Goal: Task Accomplishment & Management: Use online tool/utility

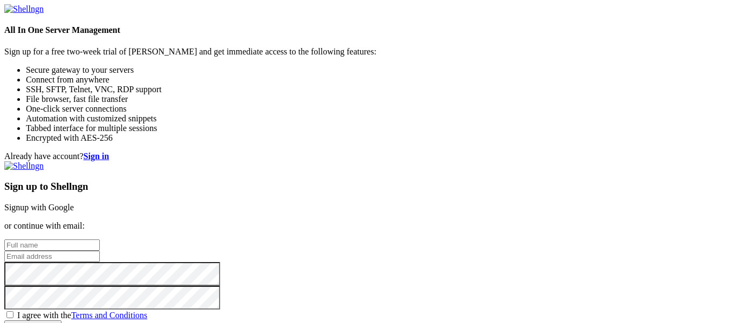
scroll to position [25, 0]
type input "[EMAIL_ADDRESS][DOMAIN_NAME]"
click at [147, 311] on span "I agree with the Terms and Conditions" at bounding box center [82, 315] width 130 height 9
click at [13, 311] on input "I agree with the Terms and Conditions" at bounding box center [9, 314] width 7 height 7
checkbox input "true"
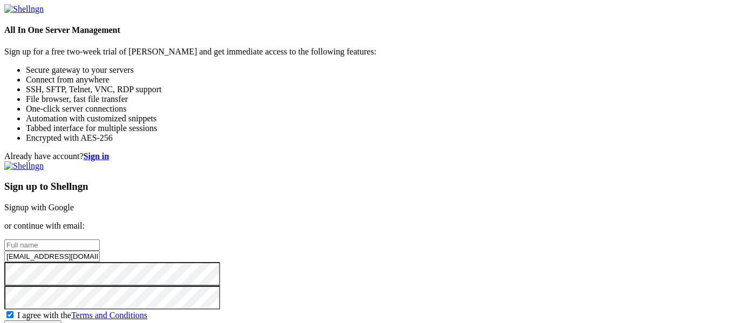
scroll to position [59, 0]
click at [62, 321] on input "Create account" at bounding box center [32, 326] width 57 height 11
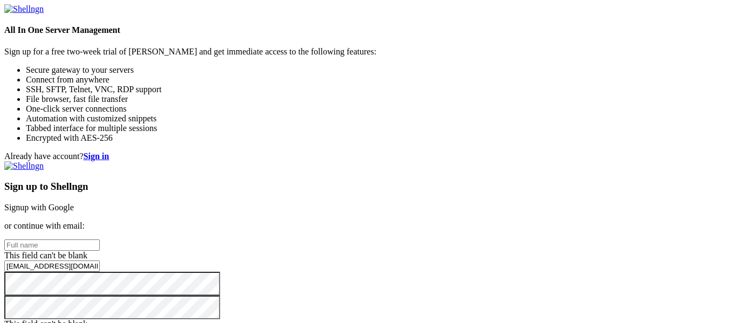
scroll to position [0, 0]
click at [707, 152] on div "Already have account? Sign in Sign up to Shellngn Signup with Google or continu…" at bounding box center [368, 252] width 729 height 200
click at [110, 152] on strong "Sign in" at bounding box center [97, 156] width 26 height 9
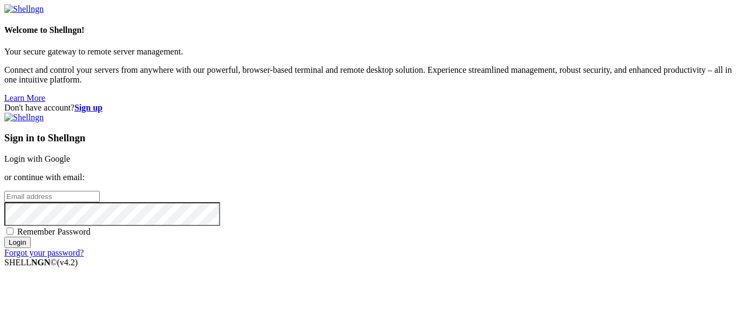
type input "[EMAIL_ADDRESS][DOMAIN_NAME]"
click at [91, 227] on span "Remember Password" at bounding box center [53, 231] width 73 height 9
click at [13, 228] on input "Remember Password" at bounding box center [9, 231] width 7 height 7
checkbox input "true"
click at [409, 246] on div "Sign in to Shellngn Login with Google or continue with email: [EMAIL_ADDRESS][D…" at bounding box center [368, 185] width 729 height 145
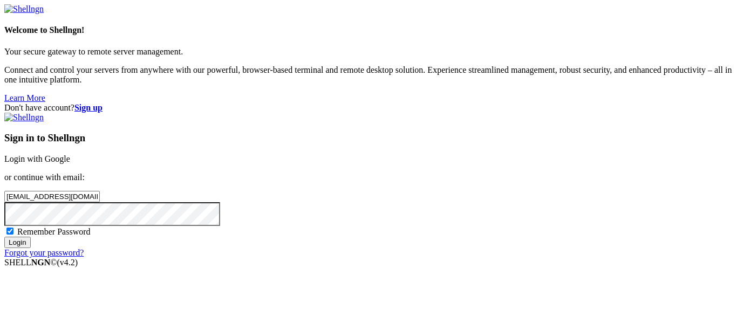
click at [31, 248] on input "Login" at bounding box center [17, 242] width 26 height 11
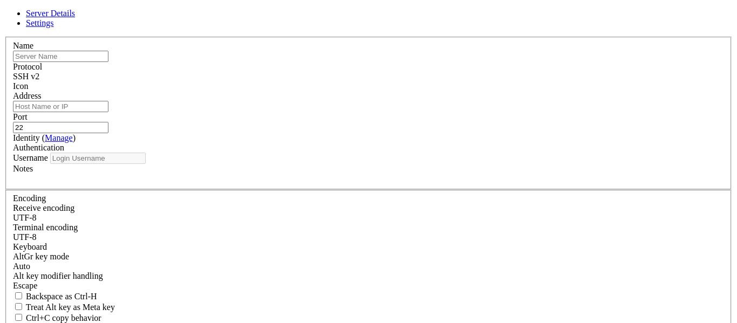
type input "[EMAIL_ADDRESS][DOMAIN_NAME]"
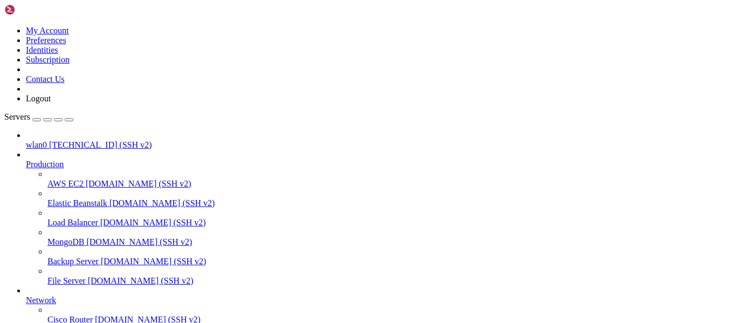
click at [49, 140] on span "[TECHNICAL_ID] (SSH v2)" at bounding box center [100, 144] width 103 height 9
click at [90, 179] on span "[DOMAIN_NAME] (SSH v2)" at bounding box center [139, 183] width 106 height 9
click at [77, 179] on span "AWS EC2" at bounding box center [65, 183] width 36 height 9
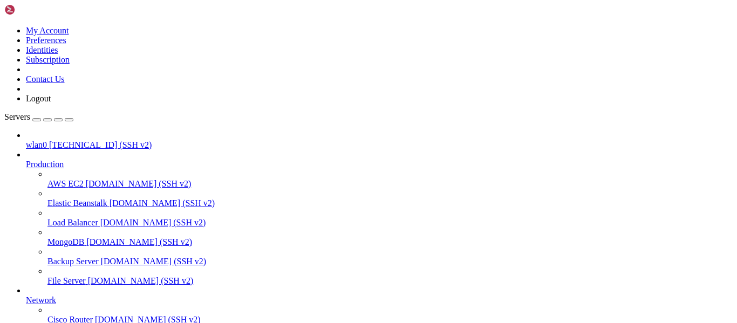
click at [77, 179] on span "AWS EC2" at bounding box center [65, 183] width 36 height 9
click at [93, 199] on span "Elastic Beanstalk" at bounding box center [77, 203] width 60 height 9
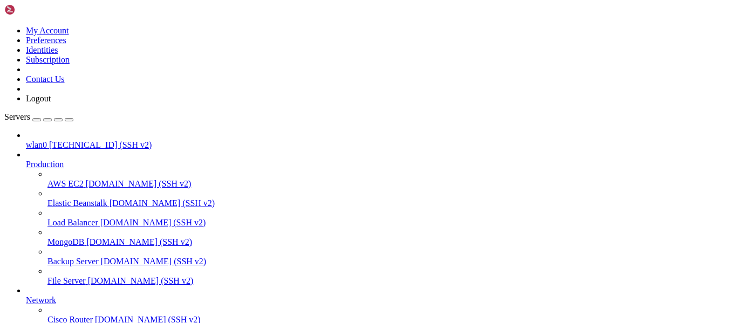
scroll to position [1, 0]
click at [104, 218] on link "Load Balancer [DOMAIN_NAME] (SSH v2)" at bounding box center [389, 223] width 685 height 10
click at [96, 218] on span "Load Balancer" at bounding box center [72, 222] width 51 height 9
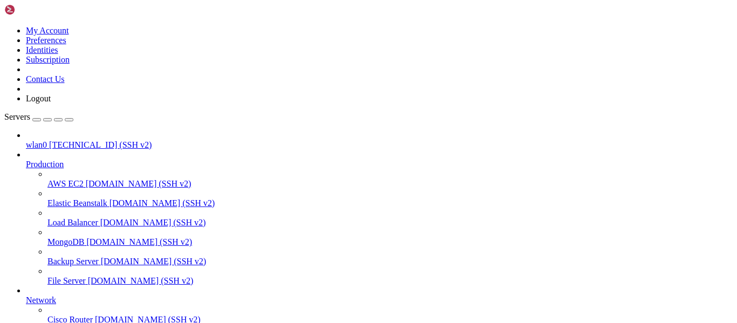
click at [96, 218] on span "Load Balancer" at bounding box center [72, 222] width 51 height 9
click at [94, 237] on span "[DOMAIN_NAME] (SSH v2)" at bounding box center [139, 241] width 106 height 9
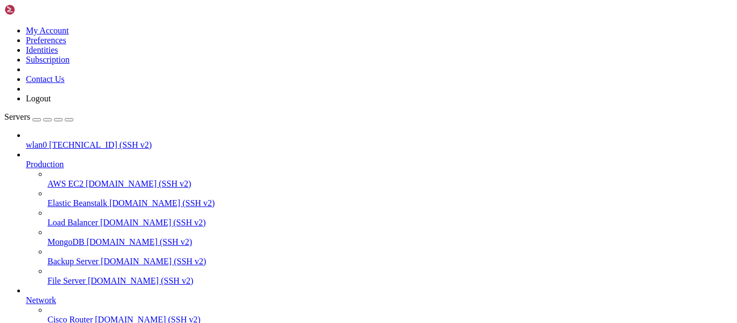
scroll to position [169, 0]
click at [41, 118] on button "button" at bounding box center [36, 119] width 9 height 3
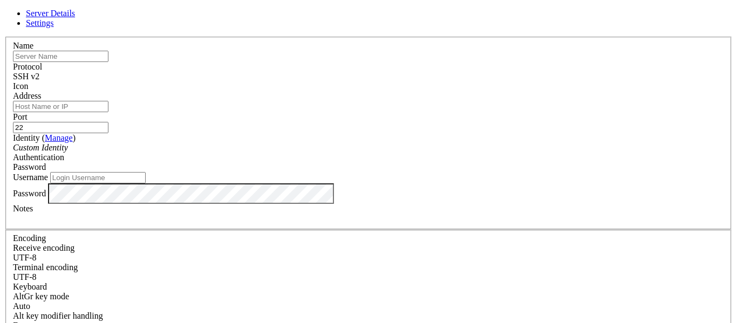
type input "[EMAIL_ADDRESS][DOMAIN_NAME]"
drag, startPoint x: 322, startPoint y: 197, endPoint x: 199, endPoint y: 168, distance: 126.4
click at [199, 168] on div "Server Details Settings Name Protocol SSH v2 Icon" at bounding box center [368, 232] width 729 height 446
click at [146, 183] on input "root" at bounding box center [98, 177] width 96 height 11
type input "r"
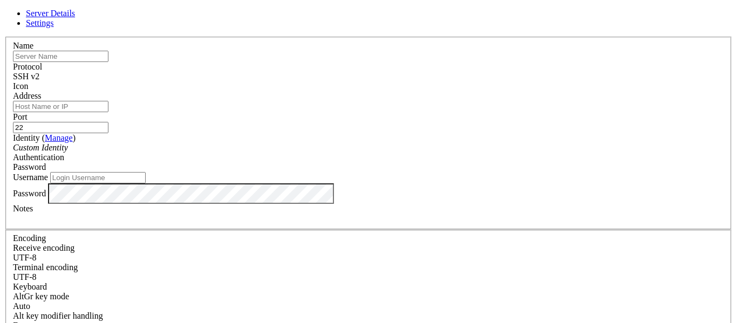
click at [108, 107] on input "Address" at bounding box center [61, 106] width 96 height 11
type input "[TECHNICAL_ID]"
click at [417, 72] on div "SSH v2" at bounding box center [368, 77] width 711 height 10
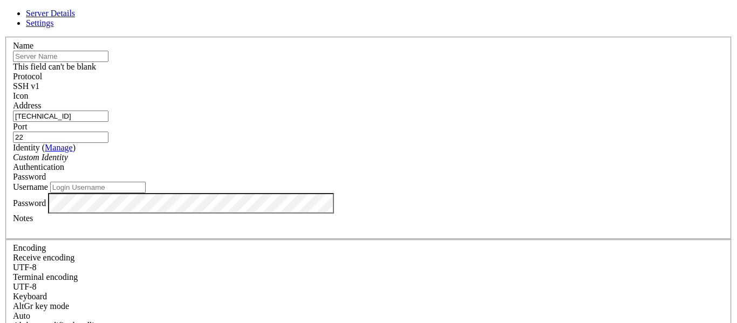
scroll to position [0, 0]
click at [108, 62] on input "text" at bounding box center [61, 56] width 96 height 11
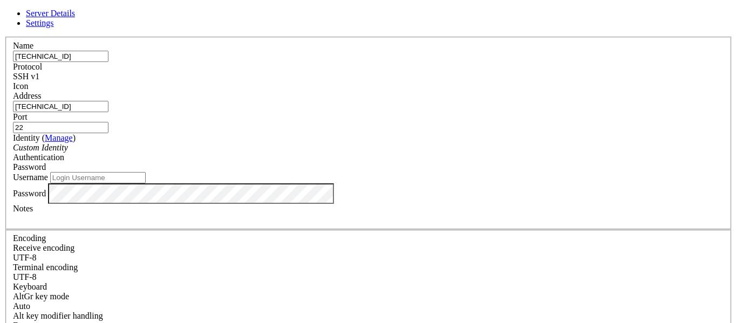
type input "[TECHNICAL_ID]"
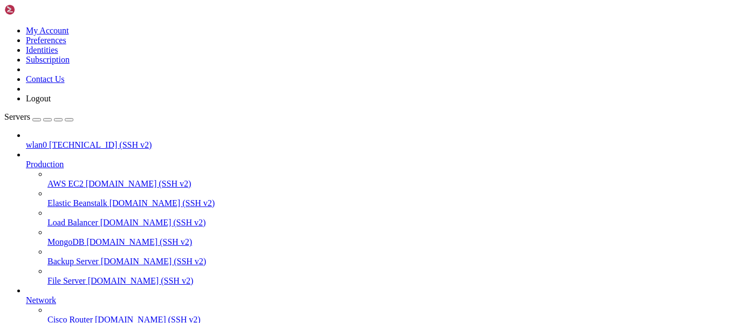
scroll to position [198, 0]
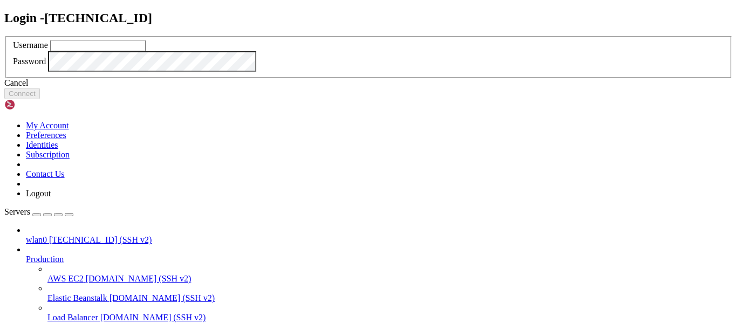
type input "[EMAIL_ADDRESS][DOMAIN_NAME]"
drag, startPoint x: 369, startPoint y: 147, endPoint x: 161, endPoint y: 137, distance: 208.6
click at [161, 100] on div "Login - [TECHNICAL_ID] Username [EMAIL_ADDRESS][DOMAIN_NAME] Password Cancel Co…" at bounding box center [368, 55] width 729 height 89
type input "root"
click at [40, 99] on button "Connect" at bounding box center [22, 93] width 36 height 11
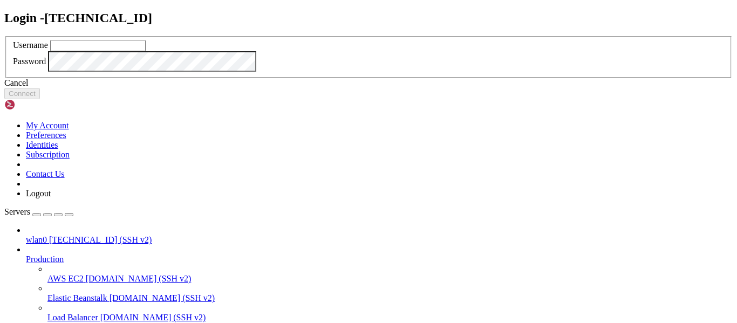
type input "[EMAIL_ADDRESS][DOMAIN_NAME]"
click at [146, 51] on input "[EMAIL_ADDRESS][DOMAIN_NAME]" at bounding box center [98, 45] width 96 height 11
drag, startPoint x: 354, startPoint y: 144, endPoint x: 270, endPoint y: 142, distance: 83.7
click at [146, 51] on input "[EMAIL_ADDRESS][DOMAIN_NAME]" at bounding box center [98, 45] width 96 height 11
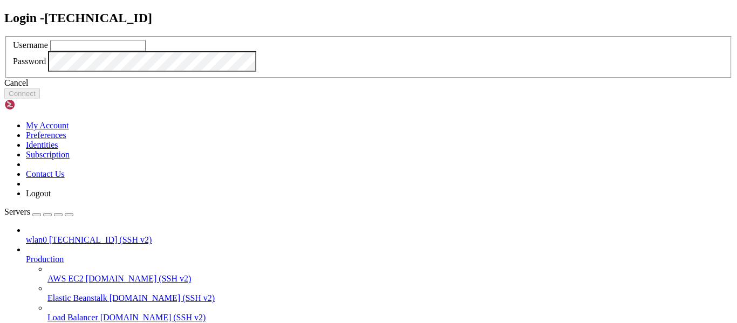
paste input "root"
type input "root"
click at [40, 99] on button "Connect" at bounding box center [22, 93] width 36 height 11
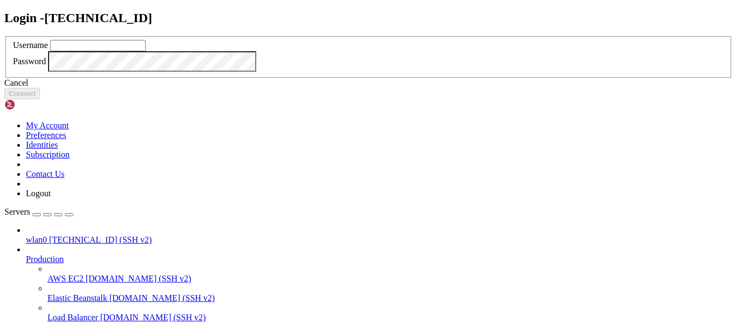
type input "[EMAIL_ADDRESS][DOMAIN_NAME]"
click at [121, 100] on div "Login - [TECHNICAL_ID] Username [EMAIL_ADDRESS][DOMAIN_NAME] Password Cancel Co…" at bounding box center [368, 55] width 729 height 89
drag, startPoint x: 350, startPoint y: 147, endPoint x: 329, endPoint y: 145, distance: 21.2
click at [146, 51] on input "[EMAIL_ADDRESS][DOMAIN_NAME]" at bounding box center [98, 45] width 96 height 11
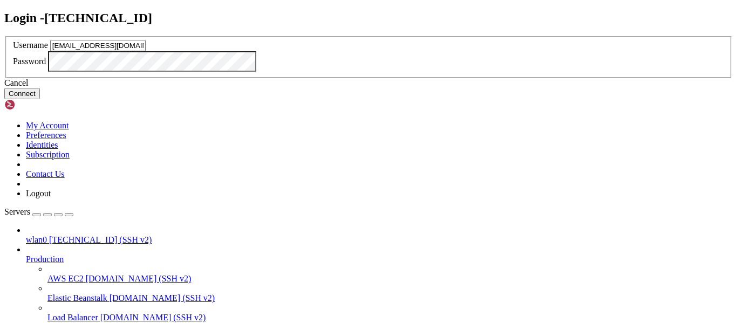
drag, startPoint x: 373, startPoint y: 140, endPoint x: 252, endPoint y: 130, distance: 121.3
click at [252, 79] on div "Username [EMAIL_ADDRESS][DOMAIN_NAME] Password" at bounding box center [368, 57] width 729 height 43
click at [146, 51] on input "text" at bounding box center [98, 45] width 96 height 11
paste input "root"
type input "root"
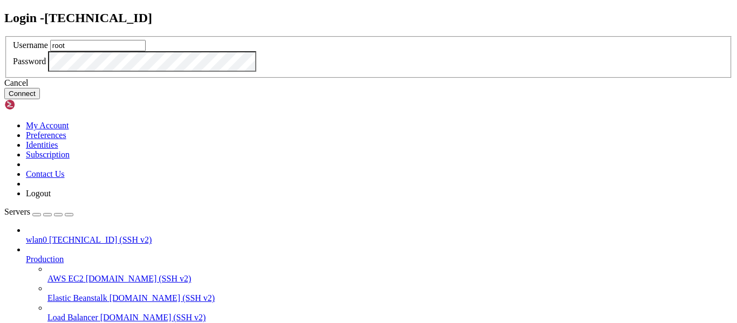
click at [40, 99] on button "Connect" at bounding box center [22, 93] width 36 height 11
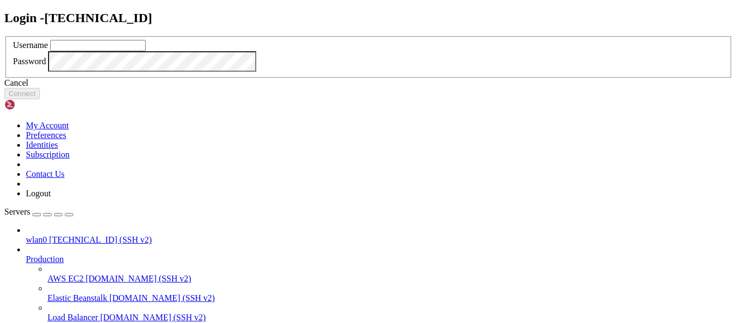
type input "[EMAIL_ADDRESS][DOMAIN_NAME]"
drag, startPoint x: 370, startPoint y: 138, endPoint x: 250, endPoint y: 131, distance: 120.0
click at [250, 100] on div "Login - [TECHNICAL_ID] Username [EMAIL_ADDRESS][DOMAIN_NAME] Password Cancel Co…" at bounding box center [368, 55] width 729 height 89
click at [261, 72] on div "Password" at bounding box center [368, 61] width 711 height 21
click at [146, 51] on input "text" at bounding box center [98, 45] width 96 height 11
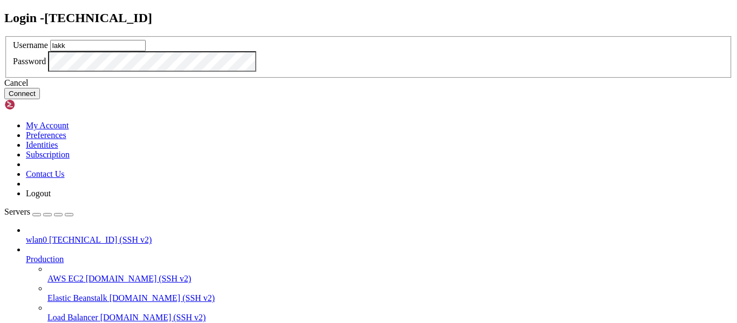
type input "lakka"
click at [40, 99] on button "Connect" at bounding box center [22, 93] width 36 height 11
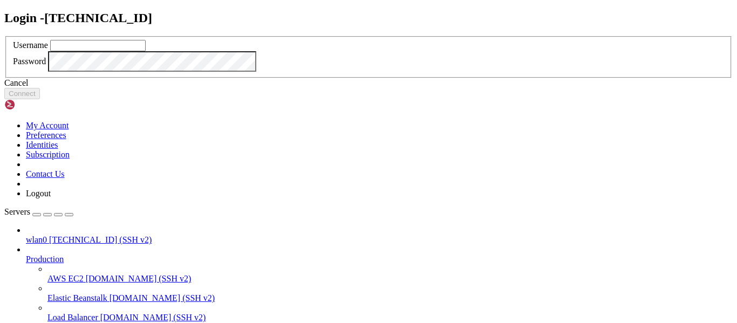
type input "[EMAIL_ADDRESS][DOMAIN_NAME]"
drag, startPoint x: 443, startPoint y: 151, endPoint x: 234, endPoint y: 120, distance: 211.1
click at [234, 100] on div "Login - [TECHNICAL_ID] Username [EMAIL_ADDRESS][DOMAIN_NAME] Password Cancel Co…" at bounding box center [368, 55] width 729 height 89
click at [258, 72] on div "Password" at bounding box center [368, 61] width 711 height 21
click at [146, 51] on input "text" at bounding box center [98, 45] width 96 height 11
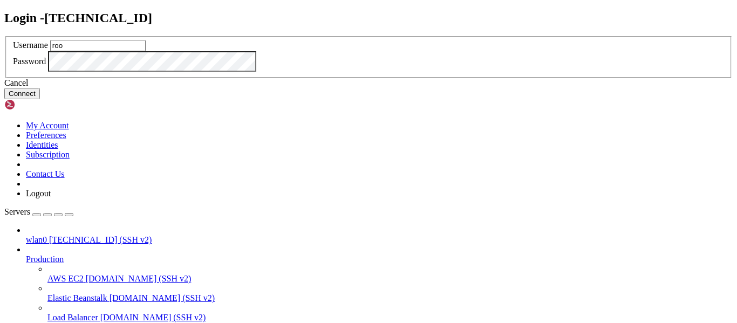
type input "root"
click at [40, 99] on button "Connect" at bounding box center [22, 93] width 36 height 11
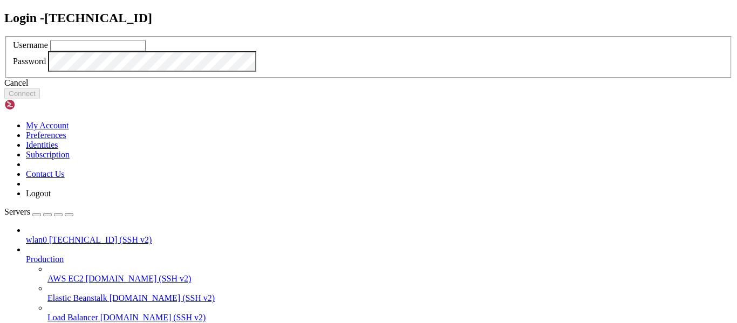
type input "[EMAIL_ADDRESS][DOMAIN_NAME]"
click at [40, 99] on button "Connect" at bounding box center [22, 93] width 36 height 11
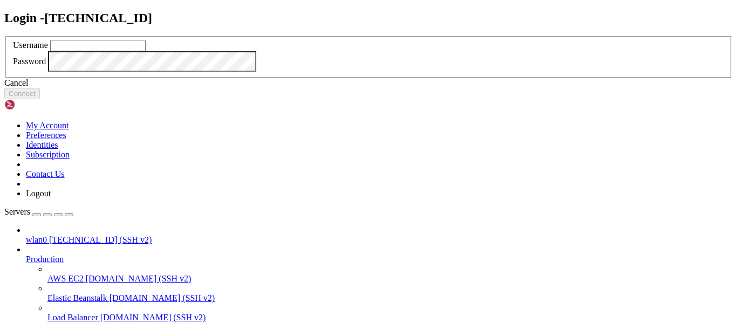
type input "[EMAIL_ADDRESS][DOMAIN_NAME]"
drag, startPoint x: 246, startPoint y: 89, endPoint x: 243, endPoint y: 141, distance: 52.4
click at [243, 100] on div "Login - [TECHNICAL_ID] Username [EMAIL_ADDRESS][DOMAIN_NAME] Password Cancel Co…" at bounding box center [368, 55] width 729 height 89
click at [244, 100] on div "Login - [TECHNICAL_ID] Username Password Cancel Connect" at bounding box center [368, 55] width 729 height 89
click at [371, 88] on div "Cancel" at bounding box center [368, 83] width 729 height 10
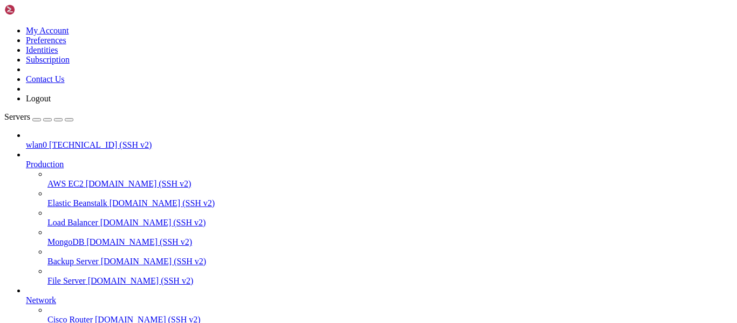
click at [37, 120] on div "button" at bounding box center [37, 120] width 0 height 0
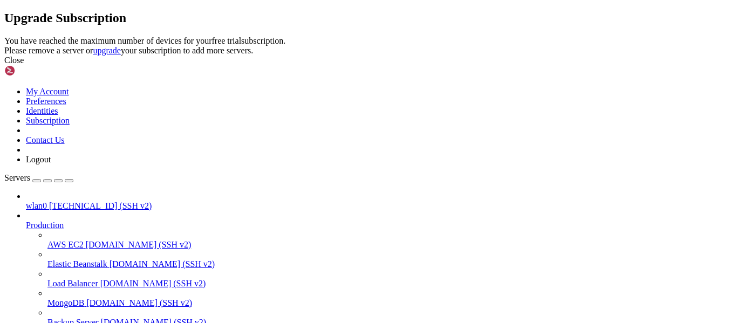
click at [4, 36] on icon at bounding box center [4, 36] width 0 height 0
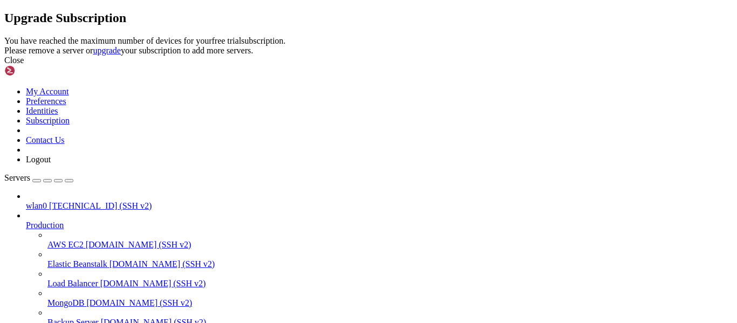
click at [480, 65] on div "Close" at bounding box center [368, 61] width 729 height 10
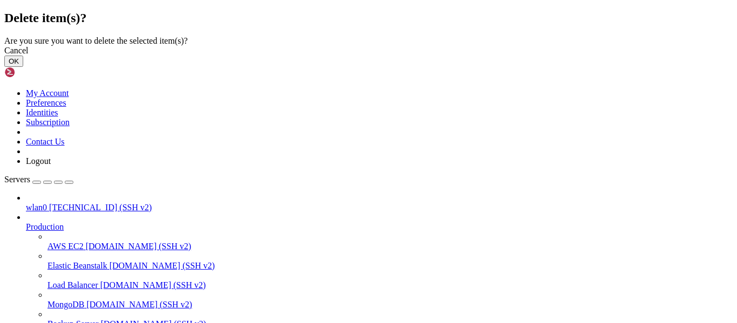
click at [23, 67] on button "OK" at bounding box center [13, 61] width 19 height 11
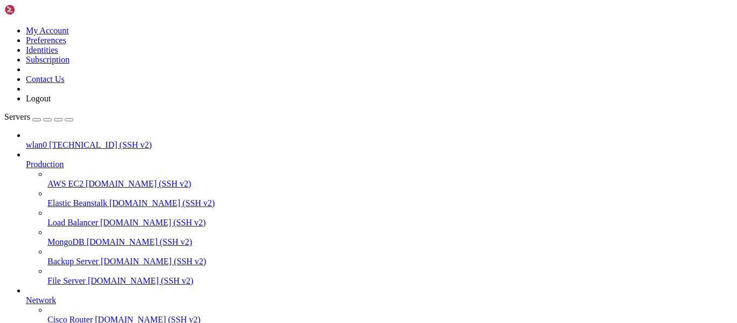
scroll to position [169, 0]
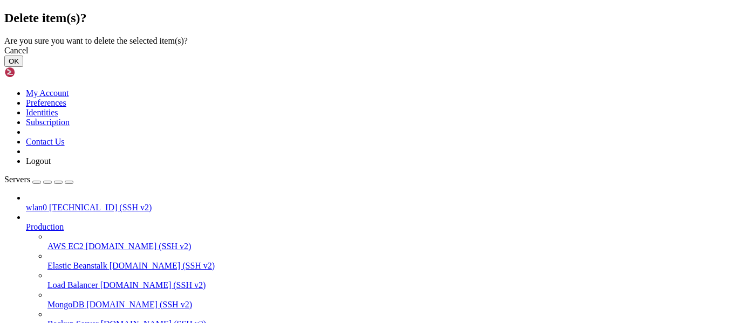
click at [23, 67] on button "OK" at bounding box center [13, 61] width 19 height 11
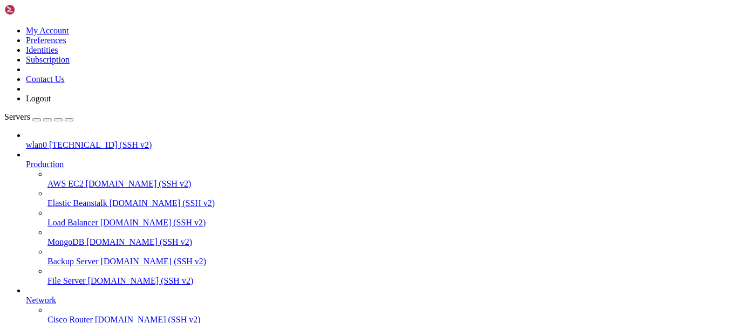
scroll to position [141, 0]
click at [320, 250] on div at bounding box center [368, 161] width 737 height 323
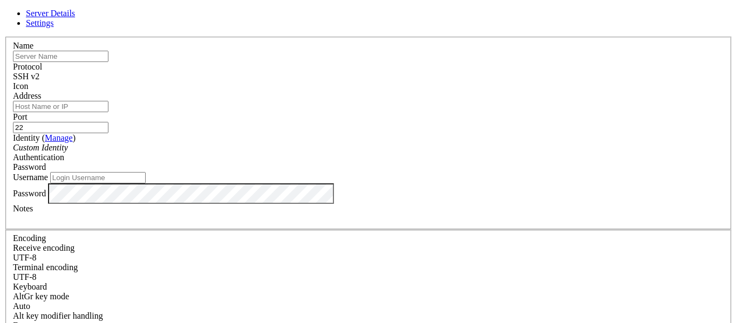
type input "[EMAIL_ADDRESS][DOMAIN_NAME]"
drag, startPoint x: 343, startPoint y: 193, endPoint x: 229, endPoint y: 186, distance: 114.6
click at [146, 183] on input "[EMAIL_ADDRESS][DOMAIN_NAME]" at bounding box center [98, 177] width 96 height 11
type input "root"
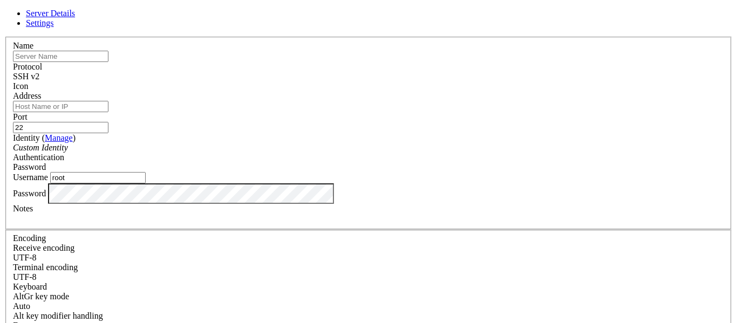
click at [308, 101] on div "Address" at bounding box center [368, 101] width 711 height 21
click at [108, 106] on input "Address" at bounding box center [61, 106] width 96 height 11
click at [417, 162] on div "Password" at bounding box center [368, 167] width 711 height 10
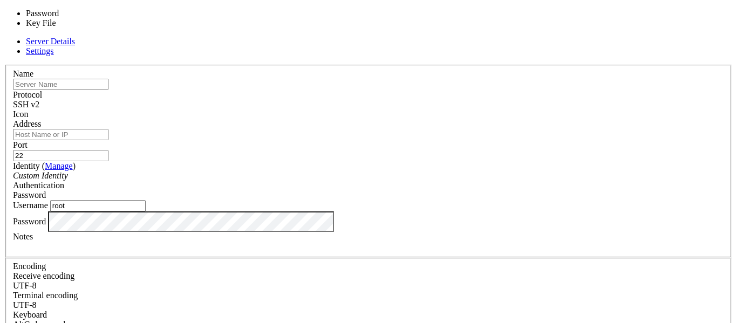
click at [417, 190] on div "Password" at bounding box center [368, 195] width 711 height 10
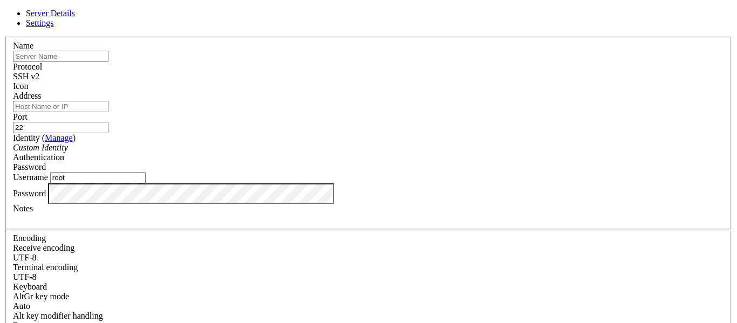
click at [108, 109] on input "Address" at bounding box center [61, 106] width 96 height 11
type input "`"
type input "[TECHNICAL_ID]"
click at [108, 62] on input "text" at bounding box center [61, 56] width 96 height 11
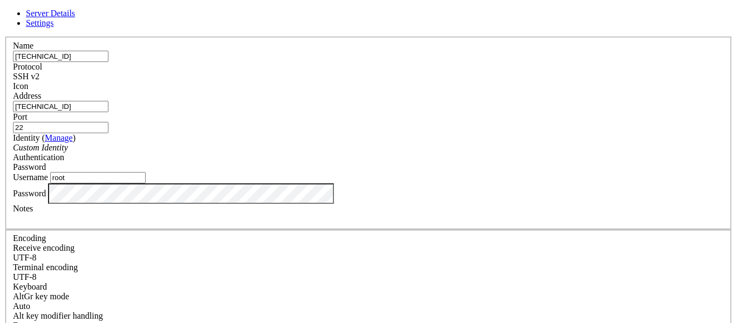
type input "[TECHNICAL_ID]"
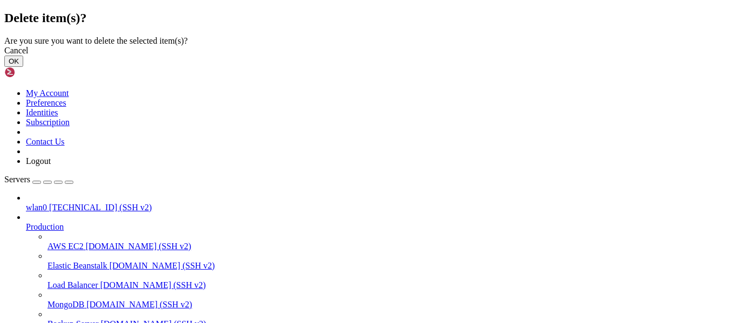
click at [23, 67] on button "OK" at bounding box center [13, 61] width 19 height 11
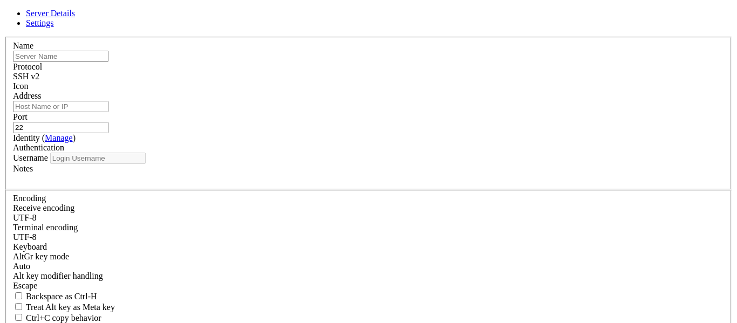
type input "[EMAIL_ADDRESS][DOMAIN_NAME]"
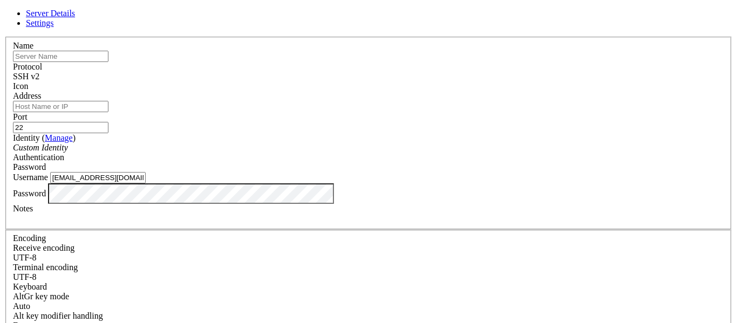
click at [54, 20] on link "Settings" at bounding box center [40, 22] width 28 height 9
checkbox input "true"
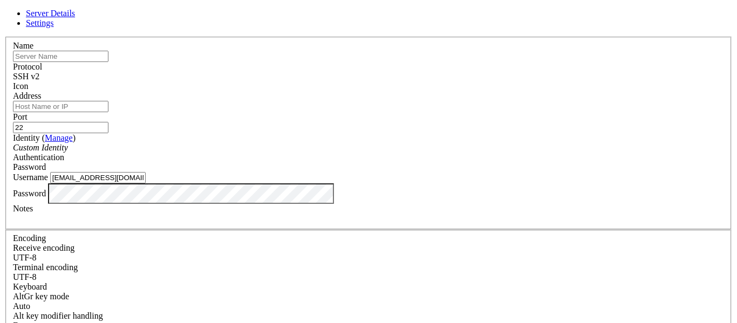
checkbox input "true"
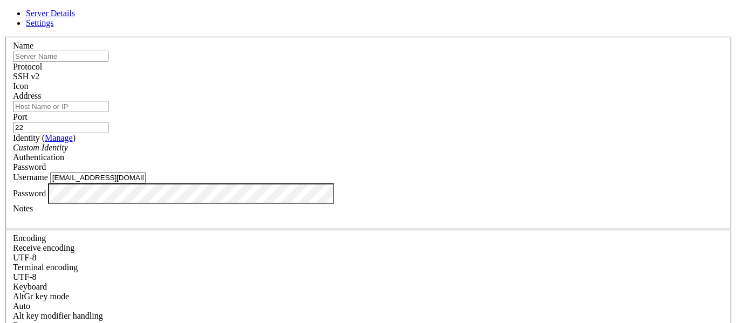
checkbox input "true"
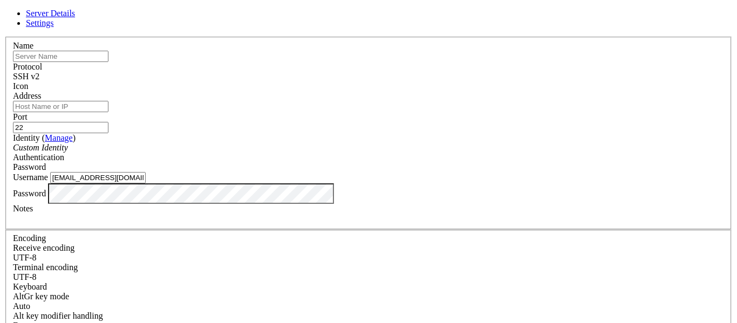
checkbox input "true"
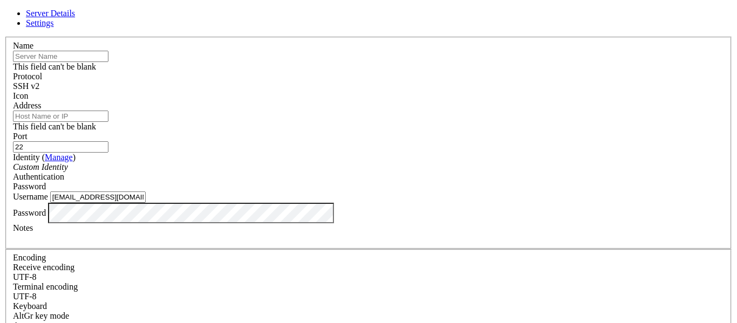
click at [75, 18] on span "Server Details" at bounding box center [50, 13] width 49 height 9
drag, startPoint x: 325, startPoint y: 212, endPoint x: 227, endPoint y: 202, distance: 98.7
click at [227, 202] on div "Username [EMAIL_ADDRESS][DOMAIN_NAME]" at bounding box center [368, 197] width 711 height 11
click at [146, 203] on input "Username" at bounding box center [98, 197] width 96 height 11
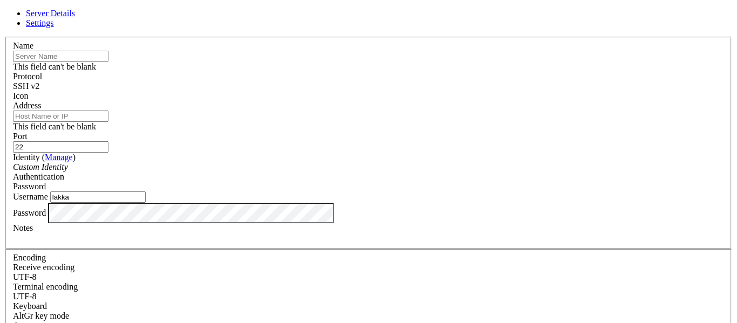
type input "lakka"
click at [233, 132] on div "This field can't be blank" at bounding box center [368, 121] width 711 height 21
click at [108, 122] on input "Address" at bounding box center [61, 116] width 96 height 11
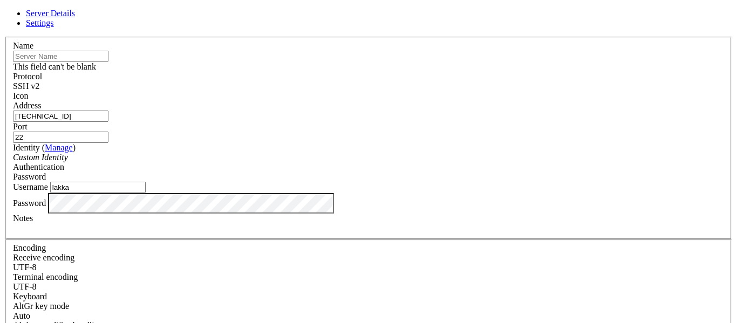
type input "[TECHNICAL_ID]"
click at [108, 62] on input "text" at bounding box center [61, 56] width 96 height 11
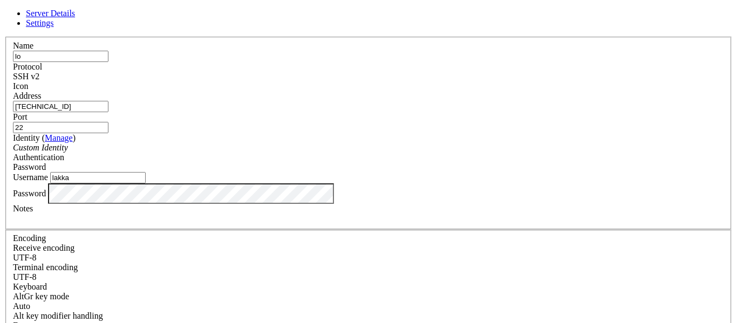
type input "l"
type input "lakka"
click at [108, 122] on input "22" at bounding box center [61, 127] width 96 height 11
click at [454, 162] on div "Password" at bounding box center [368, 167] width 711 height 10
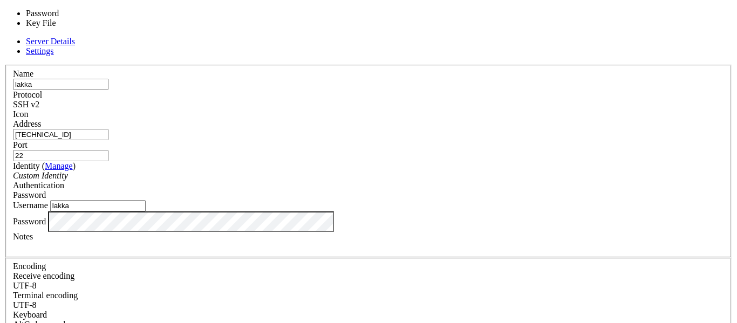
click at [438, 181] on div "Authentication Password" at bounding box center [368, 190] width 711 height 19
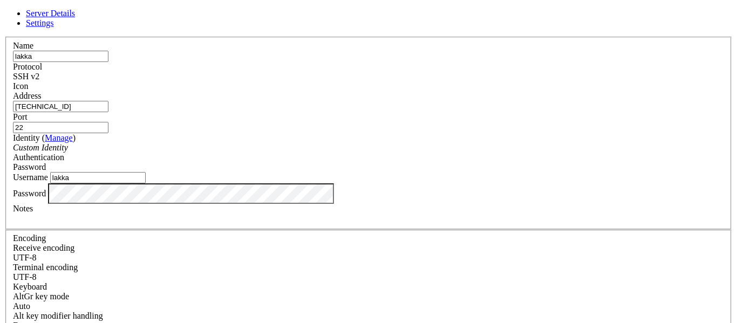
click at [39, 72] on span "SSH v2" at bounding box center [26, 76] width 26 height 9
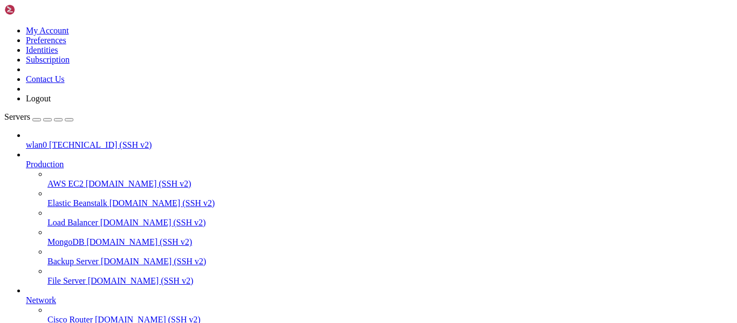
scroll to position [169, 0]
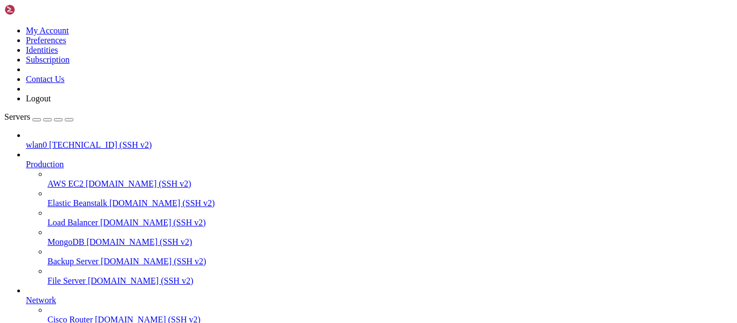
click at [101, 257] on span "[DOMAIN_NAME] (SSH v2)" at bounding box center [154, 261] width 106 height 9
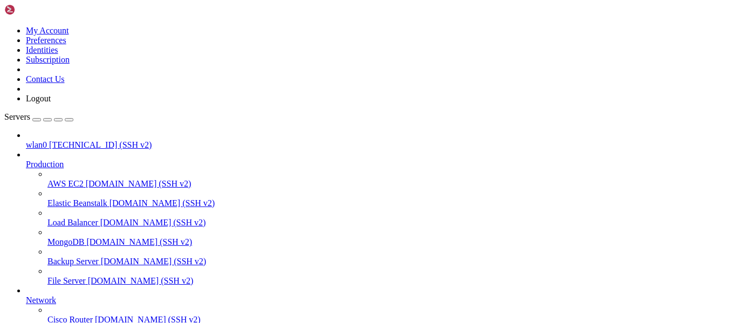
click at [101, 257] on span "[DOMAIN_NAME] (SSH v2)" at bounding box center [154, 261] width 106 height 9
click at [73, 276] on span "File Server" at bounding box center [66, 280] width 38 height 9
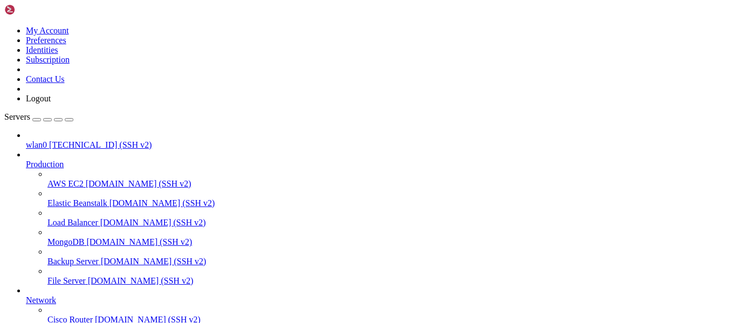
click at [73, 276] on span "File Server" at bounding box center [66, 280] width 38 height 9
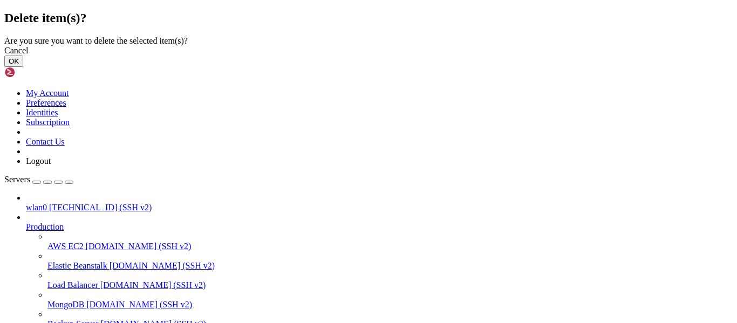
click at [23, 67] on button "OK" at bounding box center [13, 61] width 19 height 11
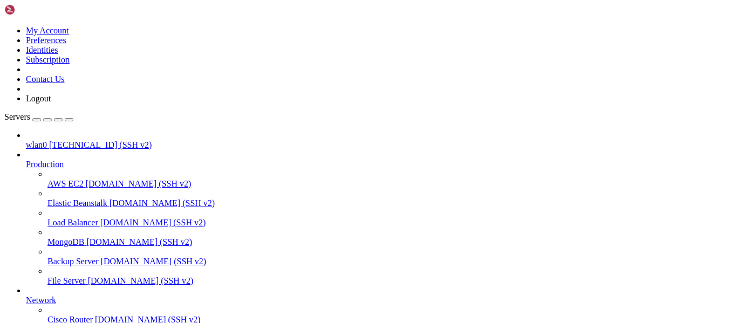
scroll to position [141, 0]
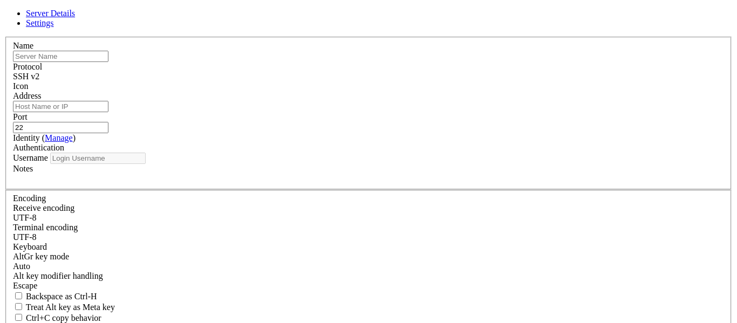
type input "[EMAIL_ADDRESS][DOMAIN_NAME]"
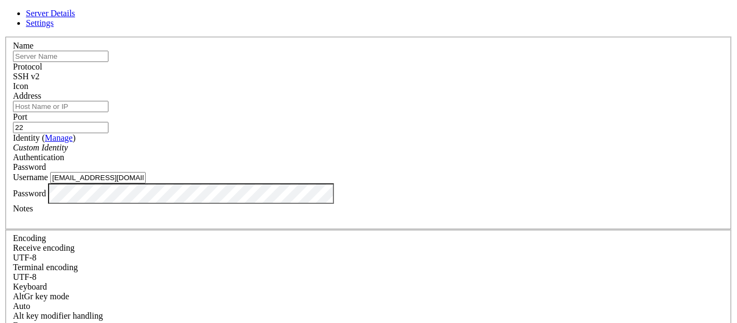
drag, startPoint x: 317, startPoint y: 197, endPoint x: 208, endPoint y: 187, distance: 109.0
click at [208, 187] on div "Name Protocol SSH v2 Icon Address Port 22 ( Manage )" at bounding box center [368, 235] width 729 height 397
click at [205, 234] on div "Server Details Settings Name Protocol SSH v2 Icon" at bounding box center [368, 232] width 729 height 446
click at [108, 62] on input "text" at bounding box center [61, 56] width 96 height 11
type input "lol"
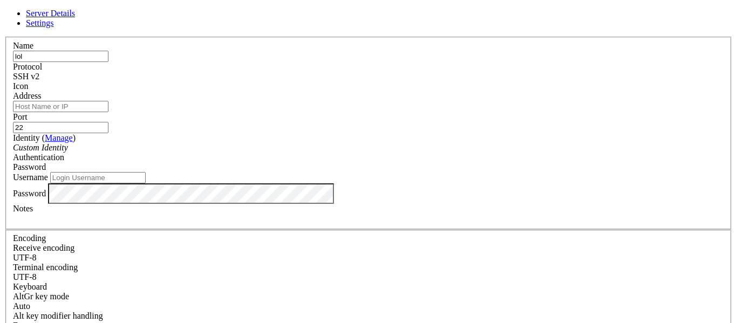
click at [108, 112] on input "Address" at bounding box center [61, 106] width 96 height 11
type input "[TECHNICAL_ID]"
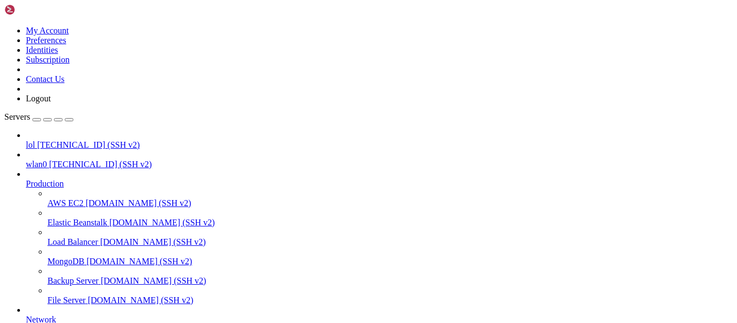
scroll to position [0, 0]
click at [62, 140] on span "[TECHNICAL_ID] (SSH v2)" at bounding box center [88, 144] width 103 height 9
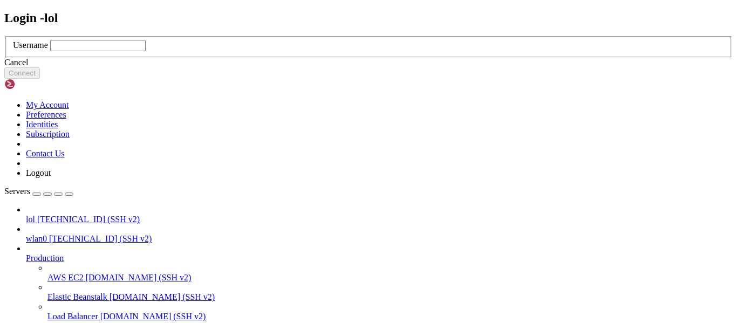
click at [146, 51] on input "text" at bounding box center [98, 45] width 96 height 11
type input "root"
click at [40, 79] on button "Connect" at bounding box center [22, 72] width 36 height 11
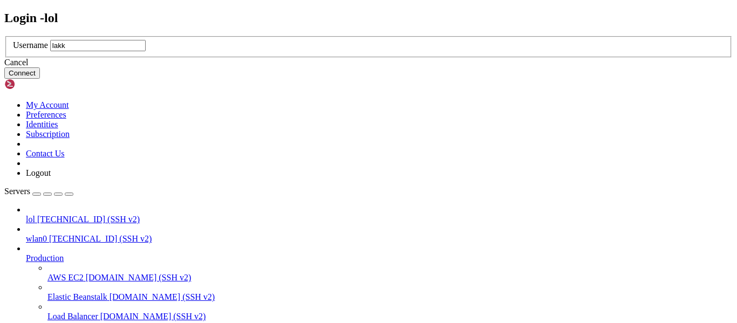
type input "lakka"
click at [40, 79] on button "Connect" at bounding box center [22, 72] width 36 height 11
